Goal: Check status: Check status

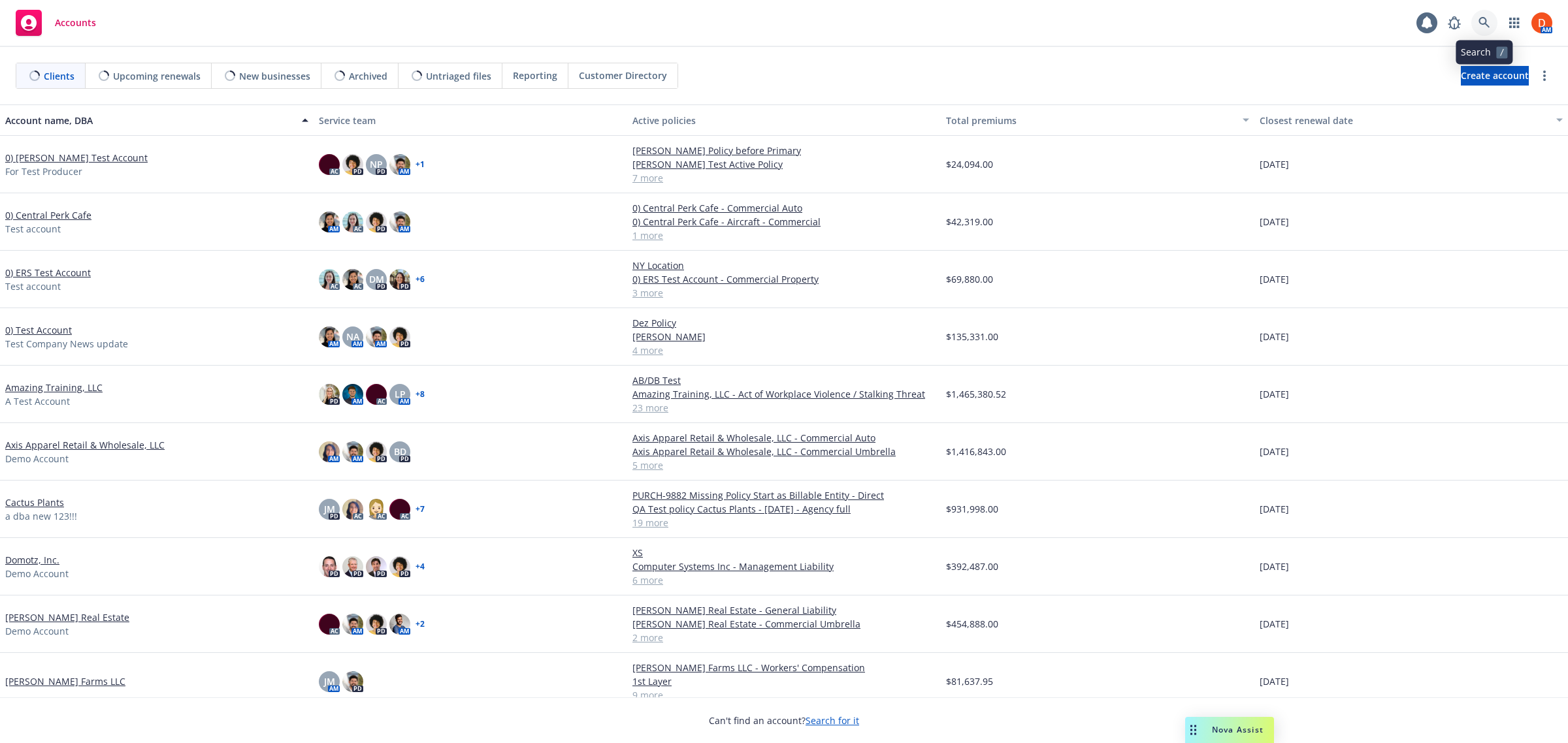
click at [1482, 21] on icon at bounding box center [1485, 23] width 12 height 12
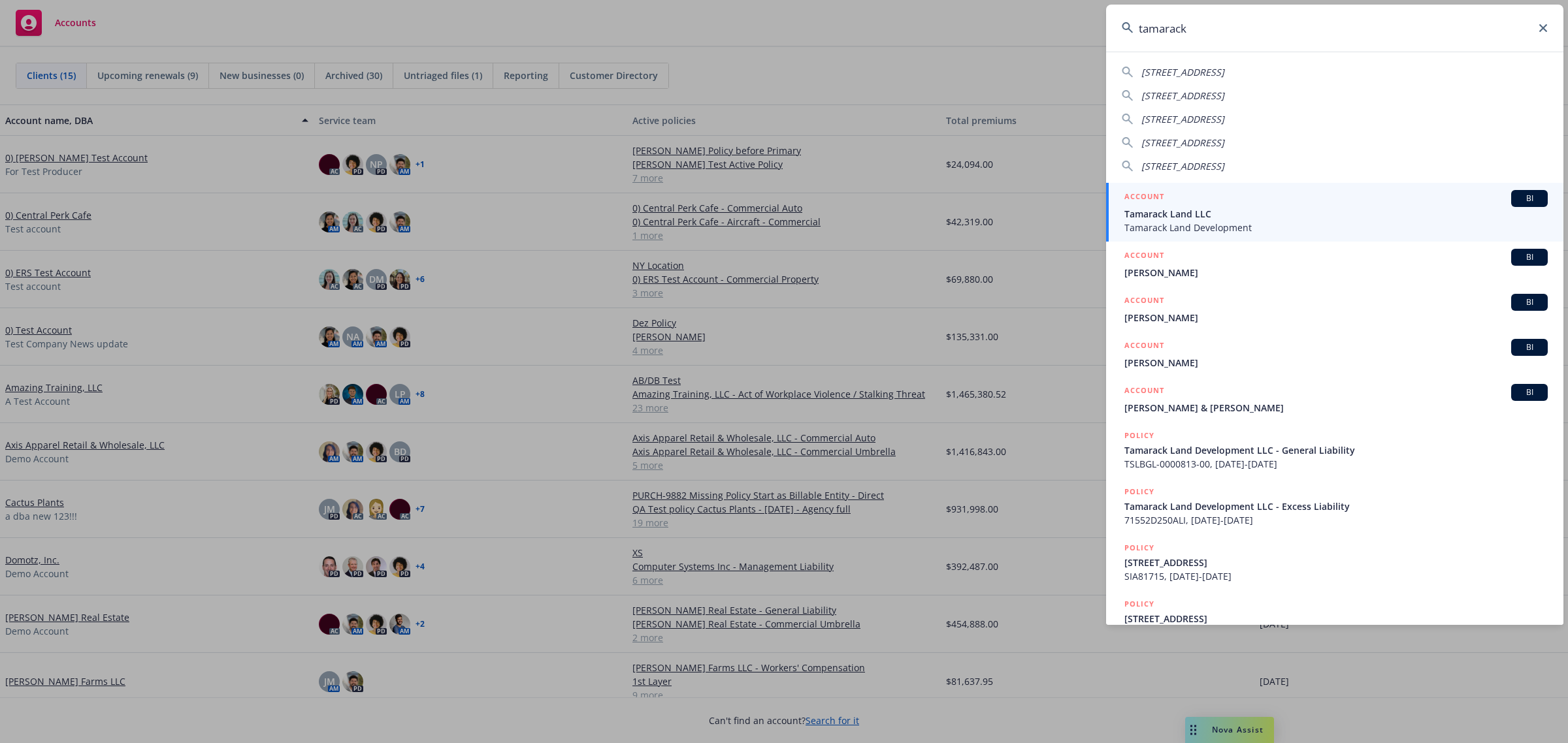
type input "tamarack"
click at [1241, 209] on span "Tamarack Land LLC" at bounding box center [1336, 214] width 424 height 14
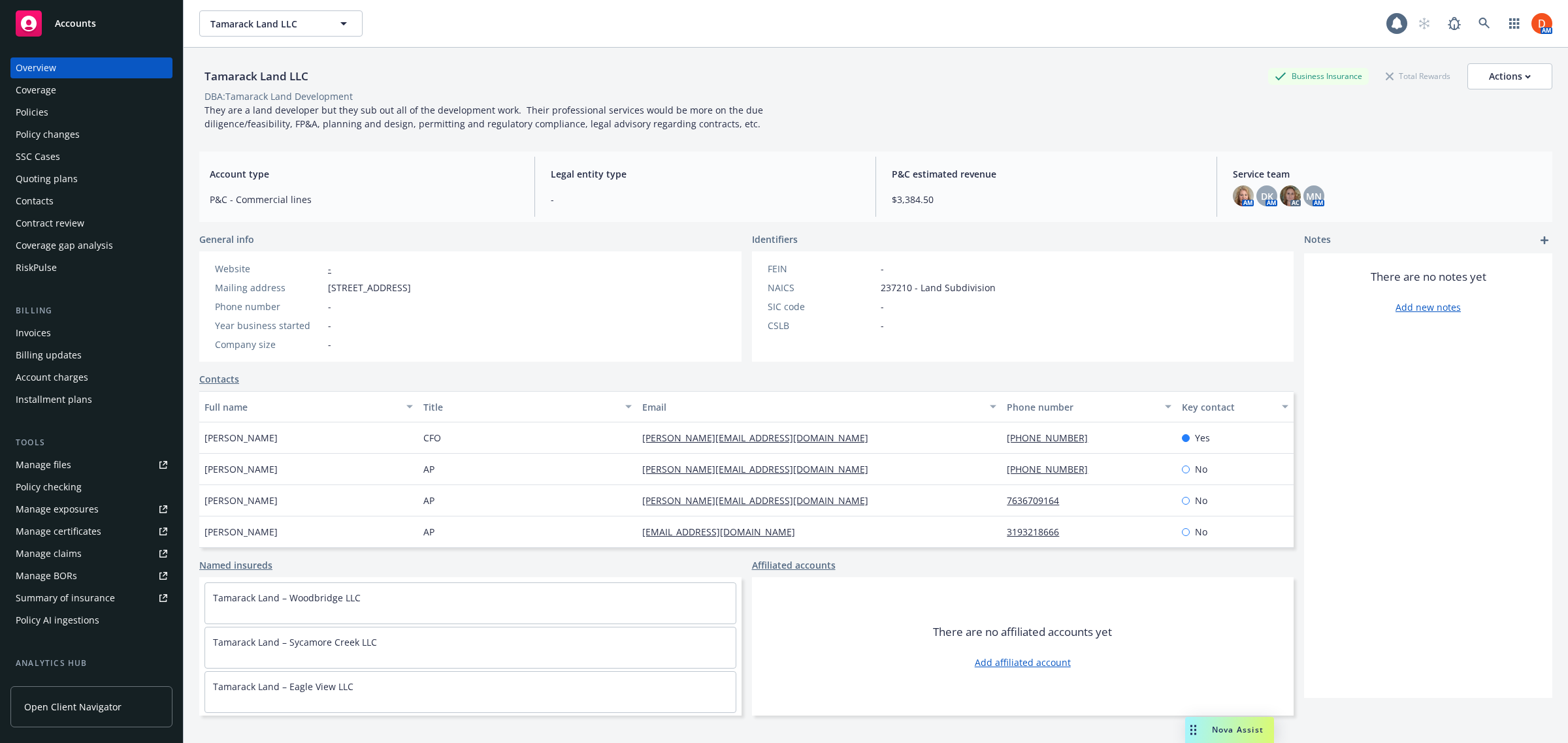
click at [70, 687] on link "Open Client Navigator" at bounding box center [92, 706] width 162 height 41
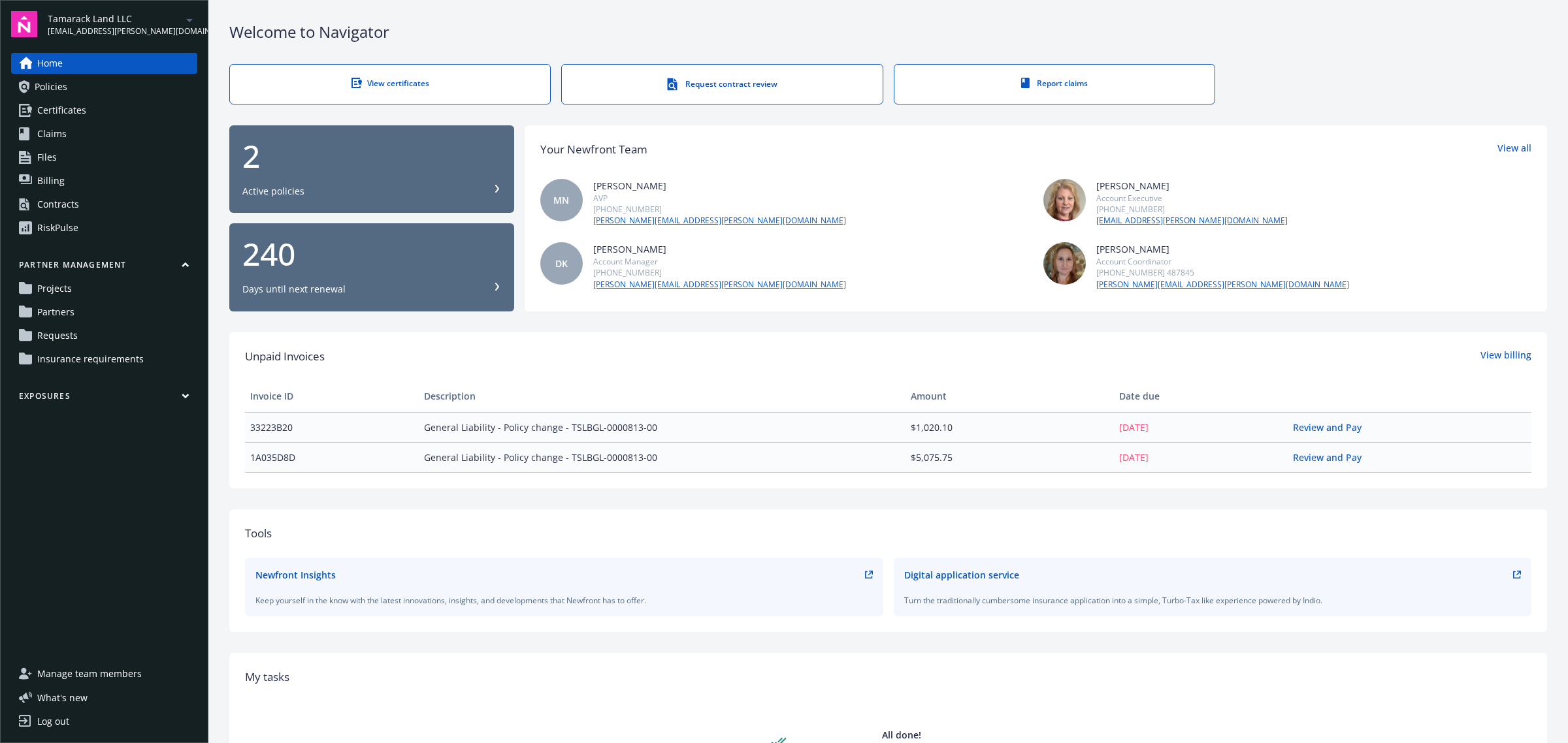
click at [113, 329] on link "Requests" at bounding box center [104, 335] width 186 height 21
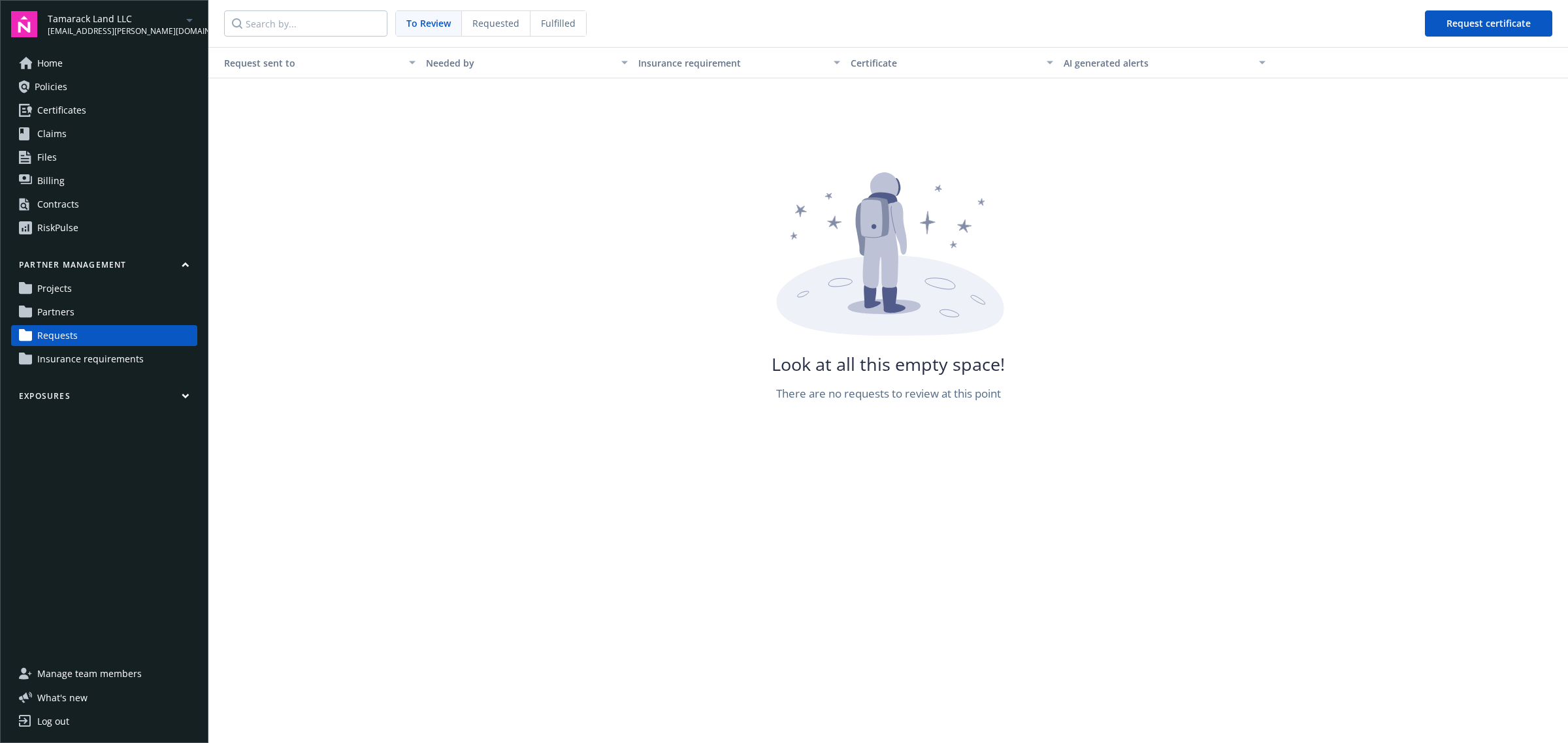
click at [489, 22] on span "Requested" at bounding box center [496, 23] width 47 height 14
click at [554, 28] on span "Fulfilled" at bounding box center [558, 23] width 35 height 14
click at [505, 24] on span "Requested" at bounding box center [495, 23] width 47 height 14
click at [428, 22] on span "To Review" at bounding box center [428, 23] width 44 height 14
click at [510, 22] on span "Requested" at bounding box center [496, 23] width 47 height 14
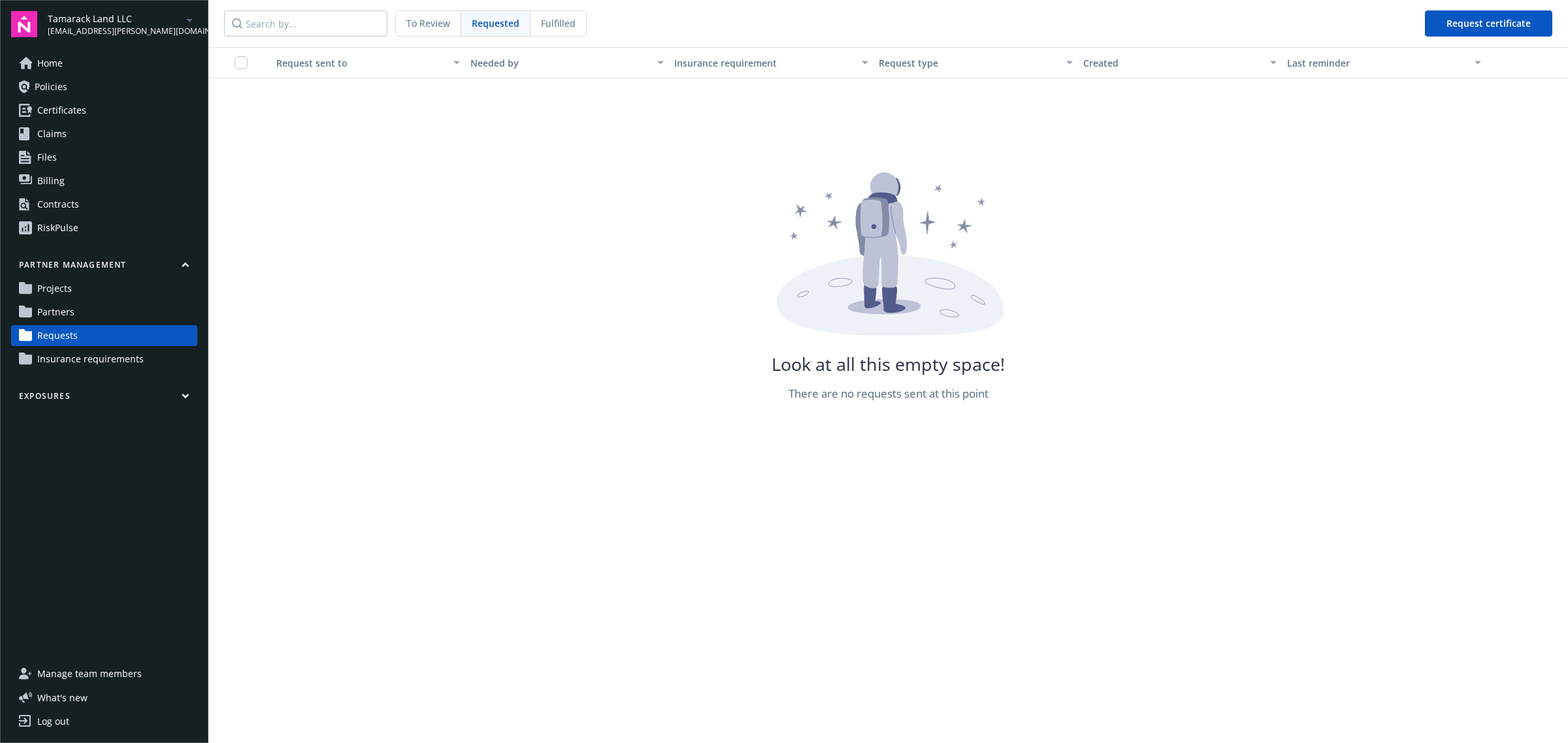
click at [570, 20] on span "Fulfilled" at bounding box center [558, 23] width 35 height 14
click at [472, 24] on span "Requested" at bounding box center [495, 23] width 47 height 14
click at [409, 24] on span "To Review" at bounding box center [428, 23] width 44 height 14
